Goal: Information Seeking & Learning: Learn about a topic

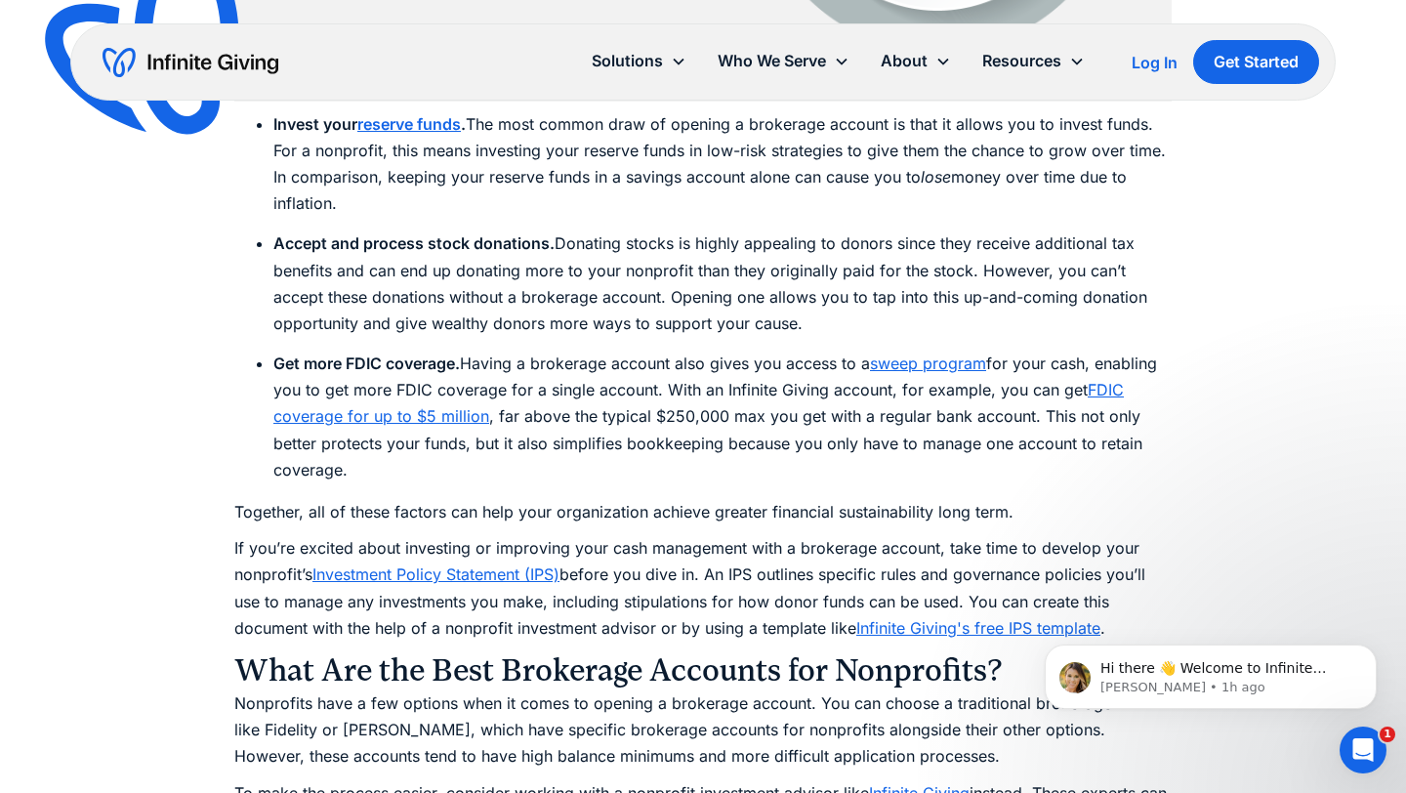
scroll to position [3375, 0]
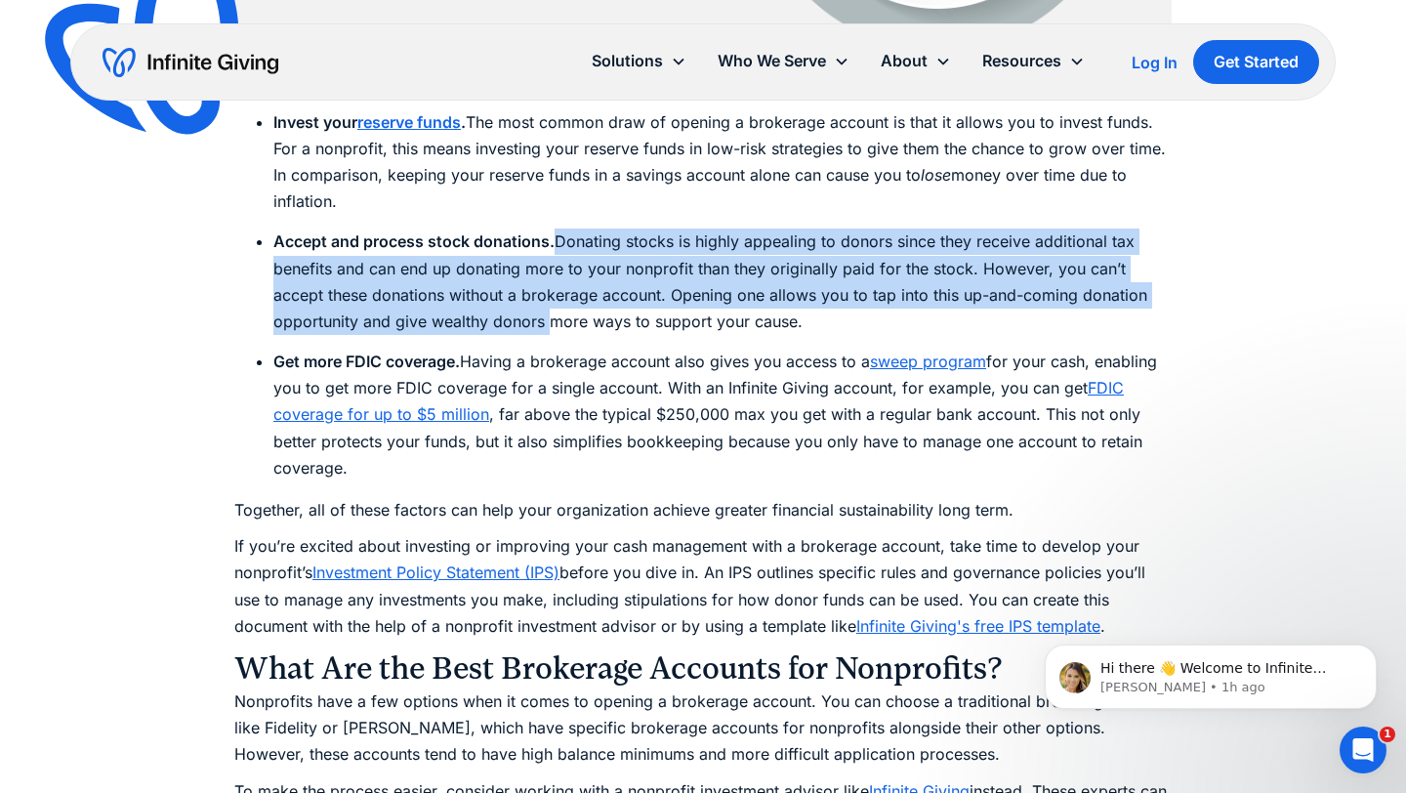
drag, startPoint x: 555, startPoint y: 235, endPoint x: 555, endPoint y: 310, distance: 75.2
click at [555, 310] on li "Accept and process stock donations. Donating stocks is highly appealing to dono…" at bounding box center [722, 281] width 898 height 106
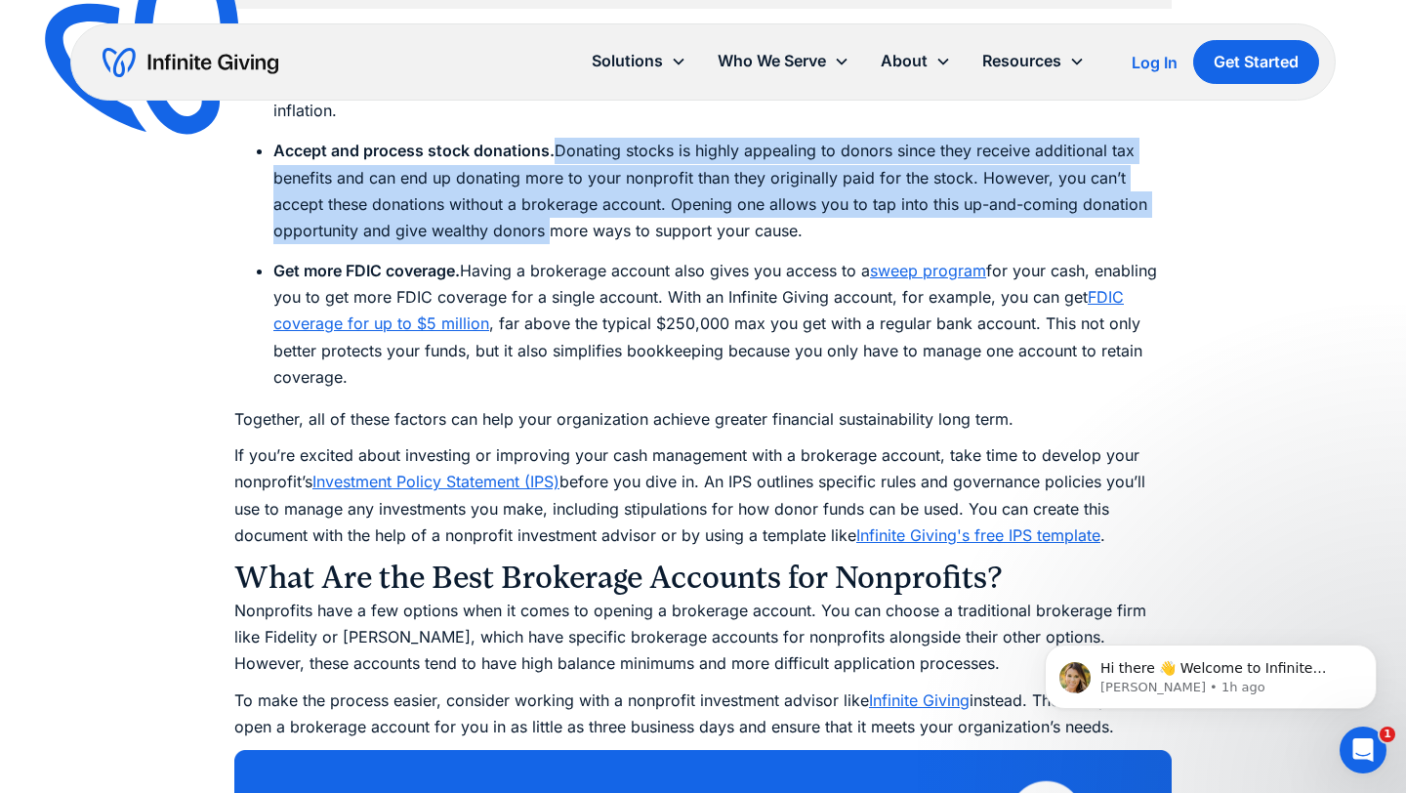
scroll to position [3456, 0]
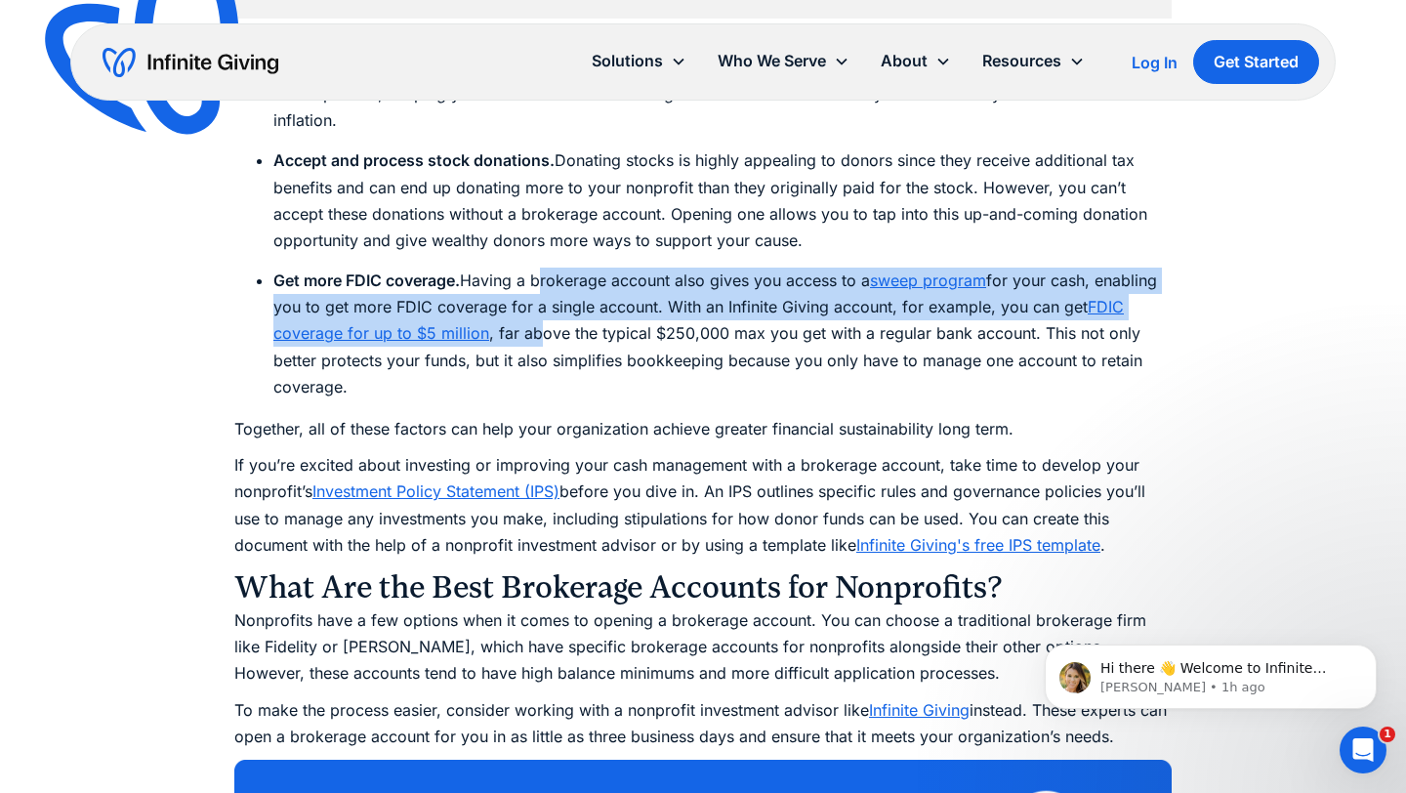
drag, startPoint x: 538, startPoint y: 286, endPoint x: 536, endPoint y: 335, distance: 48.9
click at [536, 335] on li "Get more FDIC coverage. Having a brokerage account also gives you access to a s…" at bounding box center [722, 334] width 898 height 133
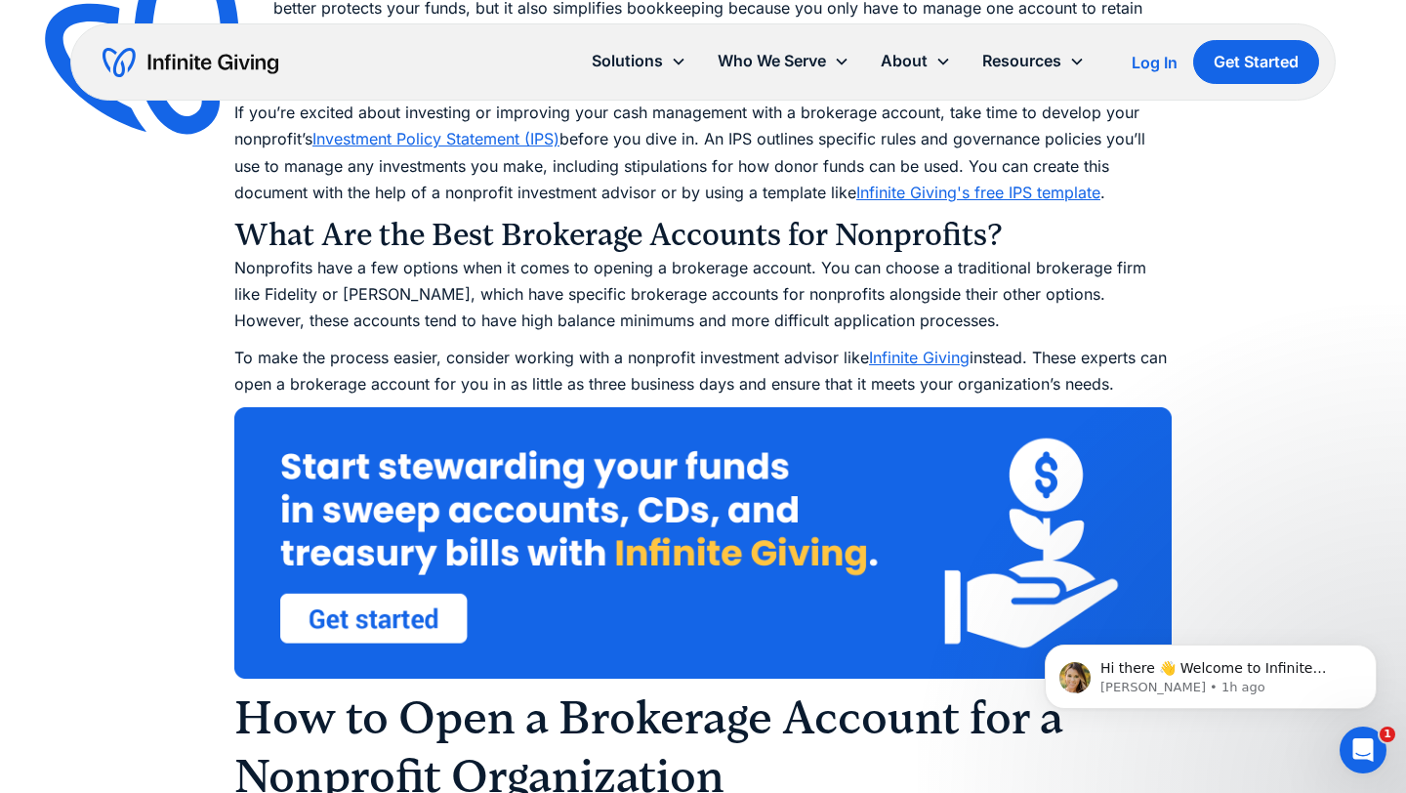
scroll to position [3850, 0]
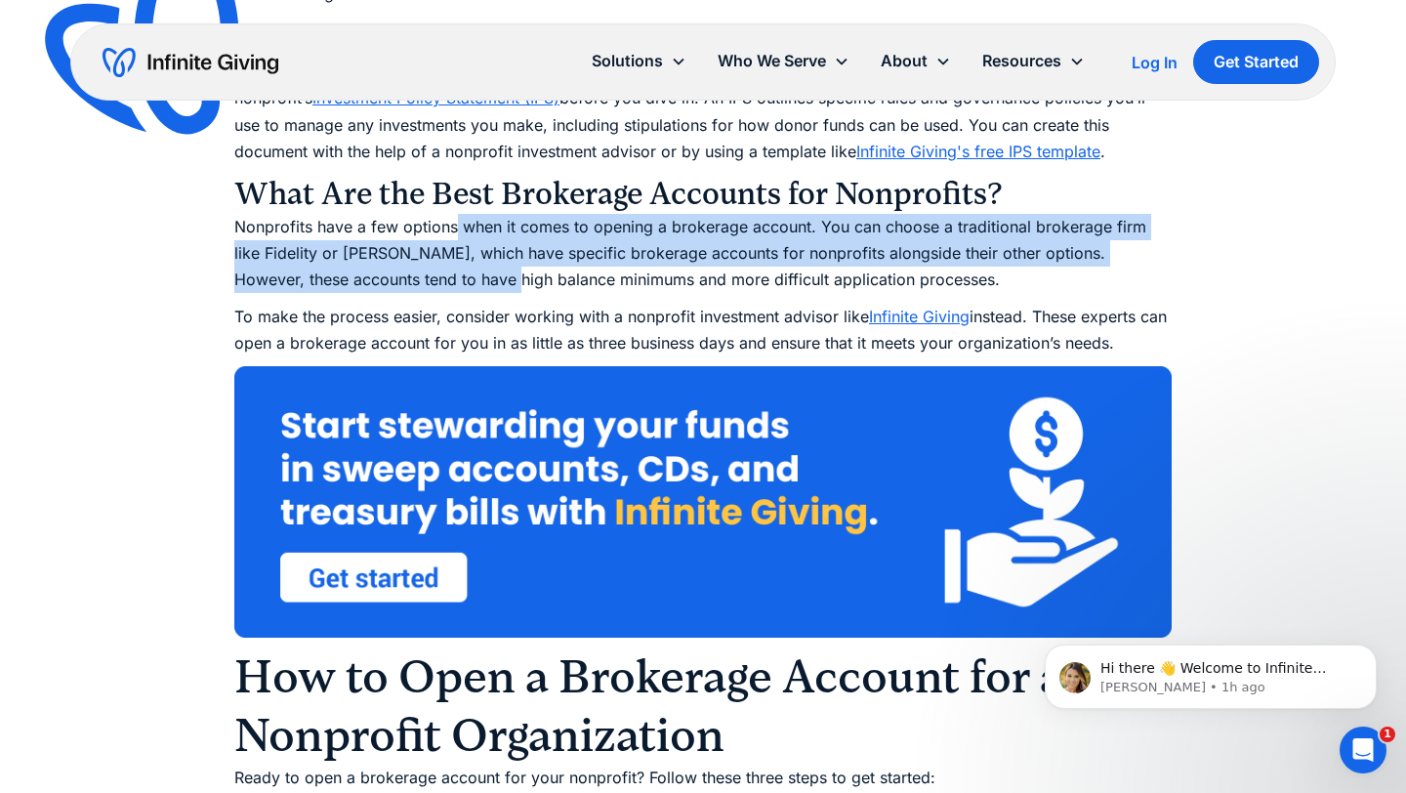
drag, startPoint x: 454, startPoint y: 223, endPoint x: 458, endPoint y: 277, distance: 54.8
click at [458, 277] on p "Nonprofits have a few options when it comes to opening a brokerage account. You…" at bounding box center [702, 254] width 937 height 80
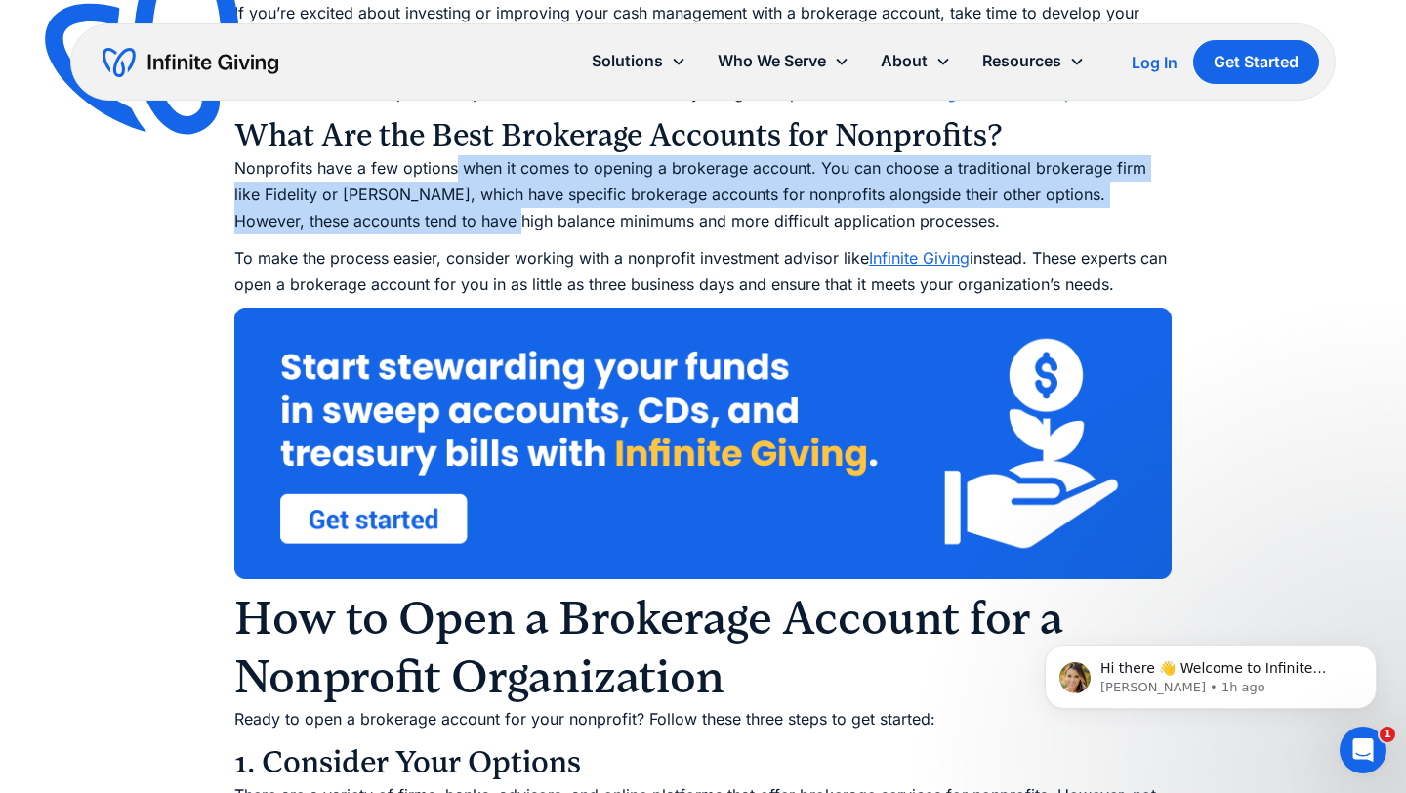
scroll to position [3910, 0]
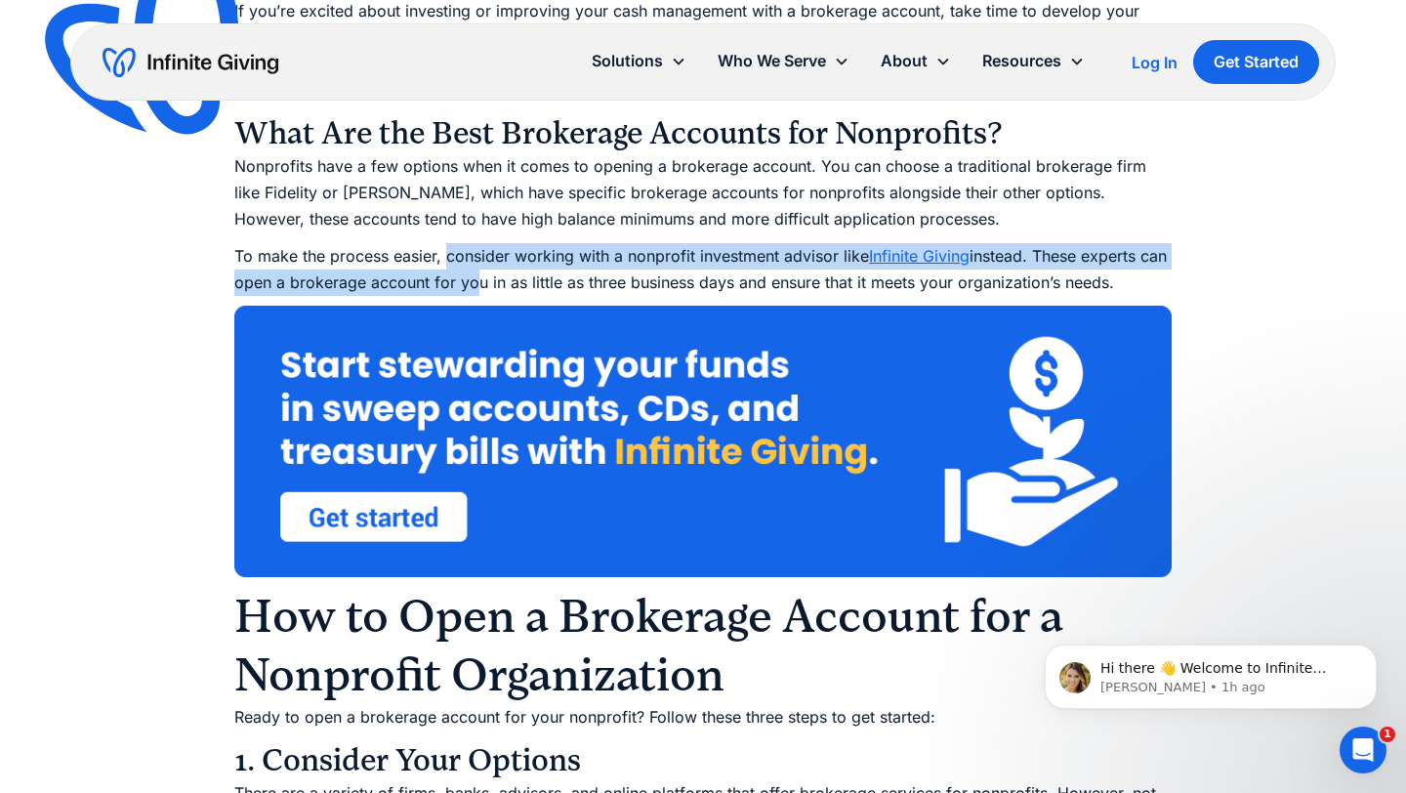
drag, startPoint x: 445, startPoint y: 252, endPoint x: 500, endPoint y: 285, distance: 64.0
click at [500, 285] on p "To make the process easier, consider working with a nonprofit investment adviso…" at bounding box center [702, 269] width 937 height 53
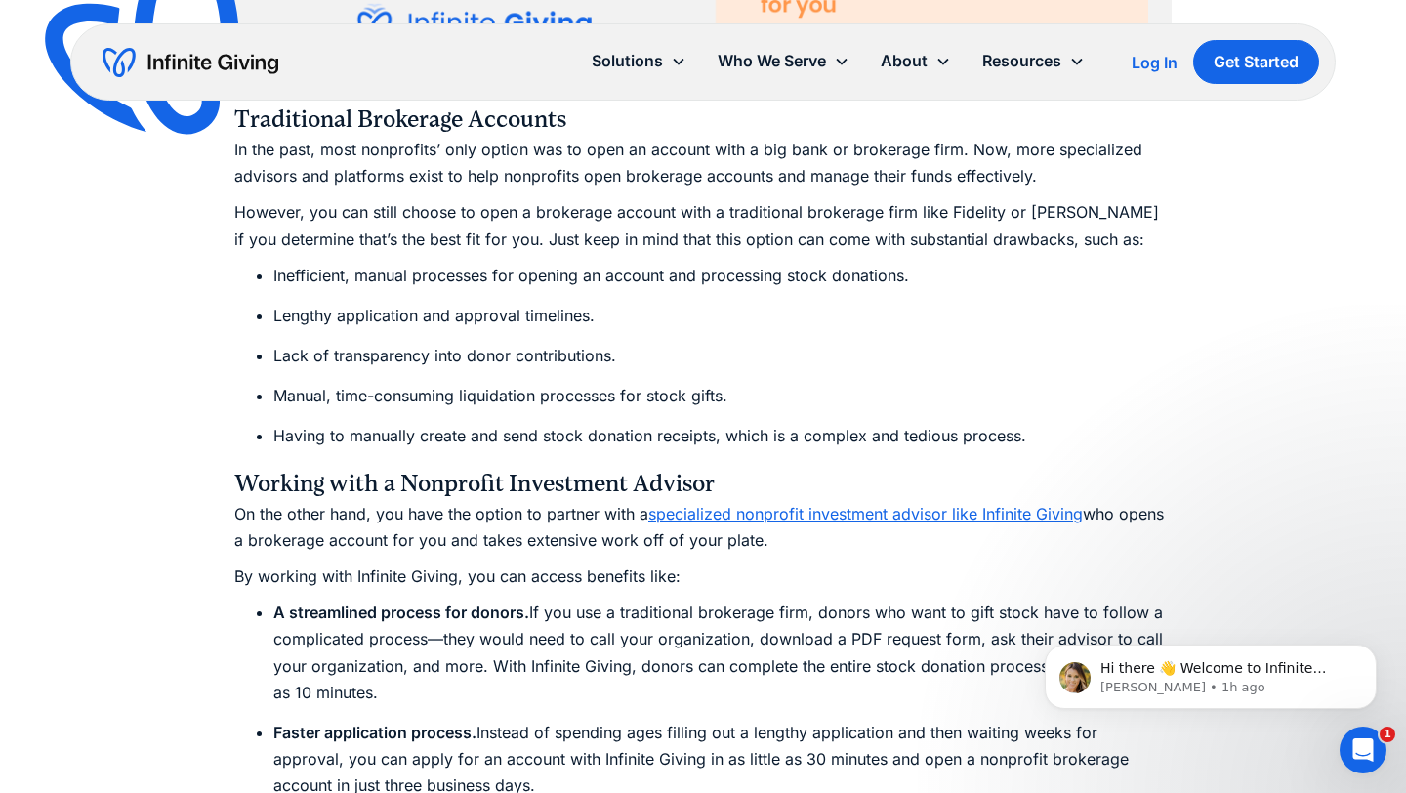
scroll to position [5634, 0]
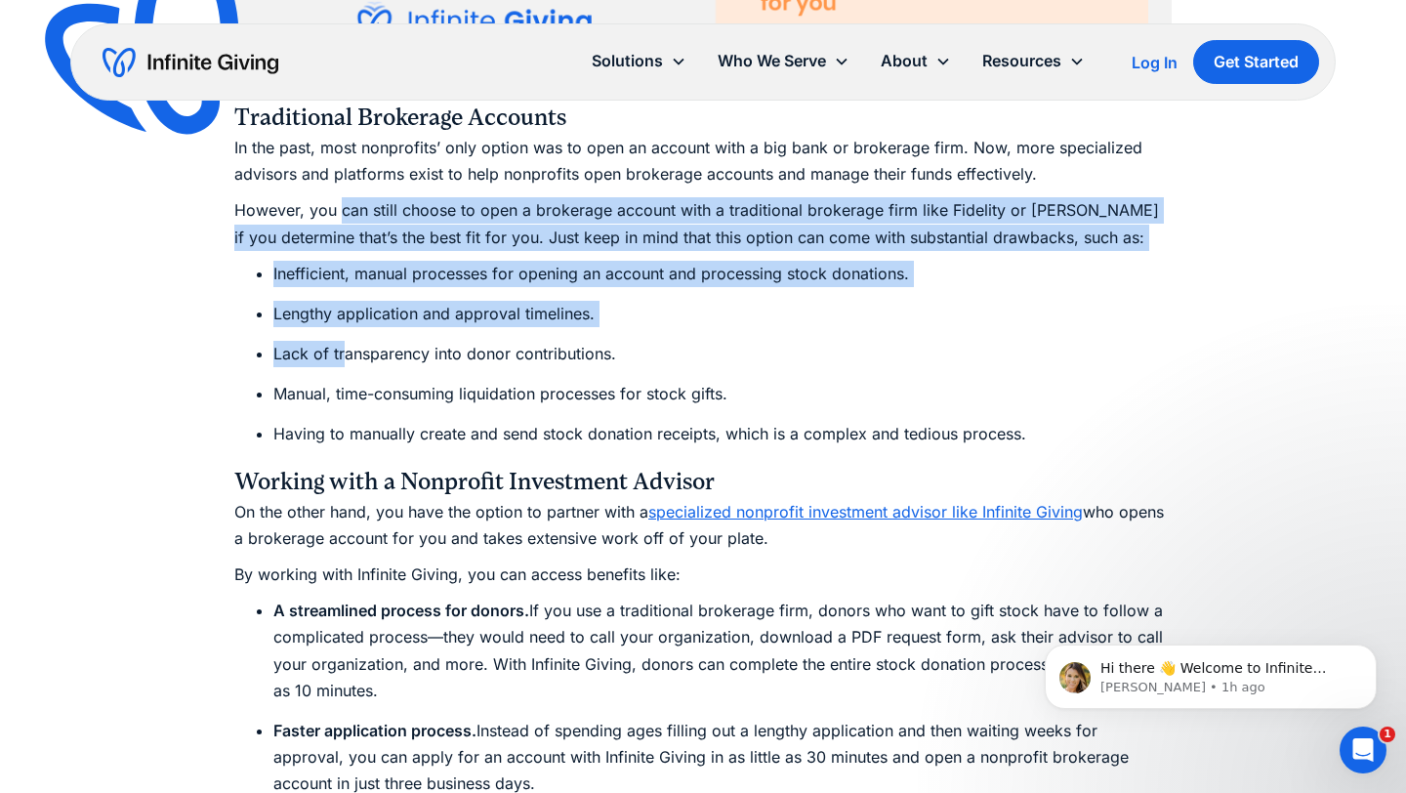
drag, startPoint x: 338, startPoint y: 214, endPoint x: 345, endPoint y: 351, distance: 137.8
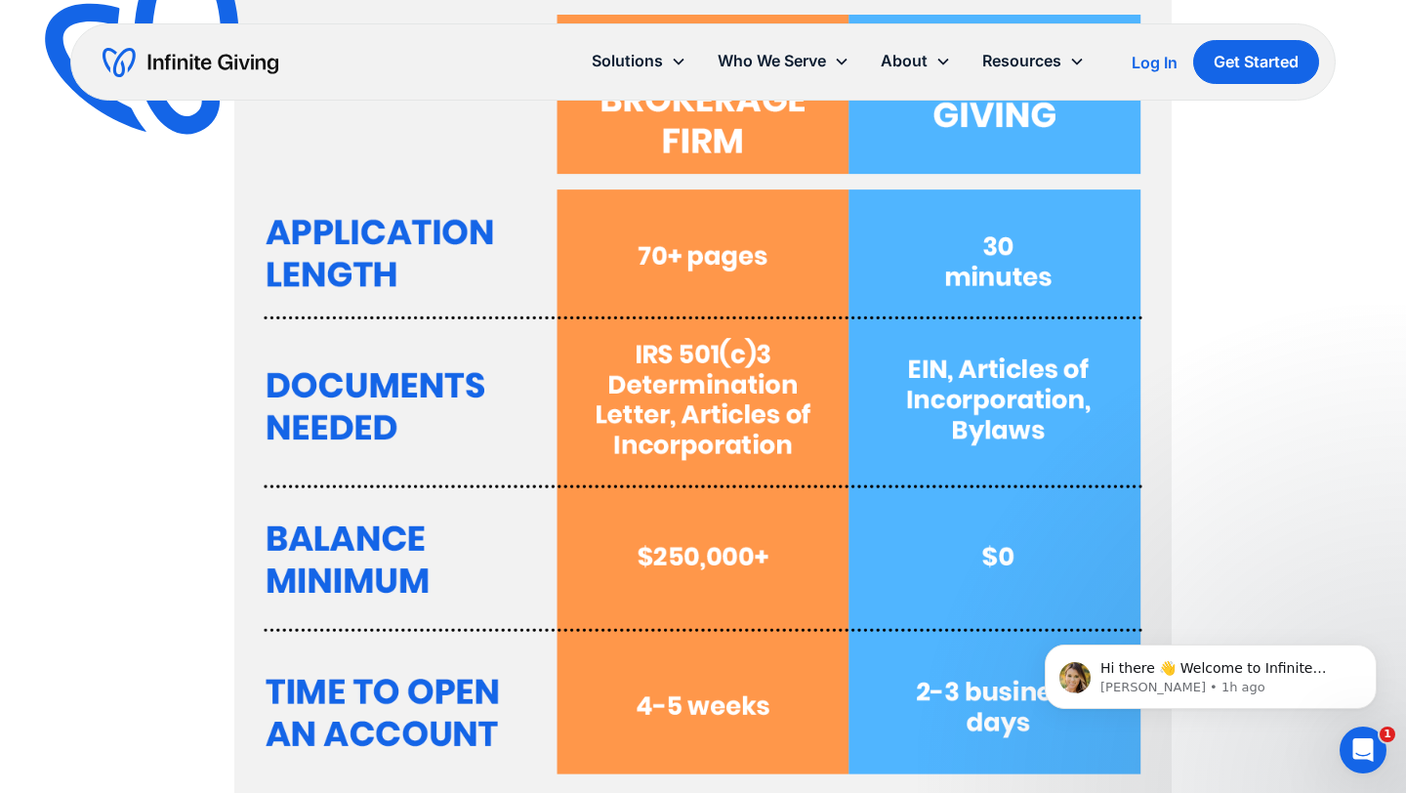
scroll to position [7468, 0]
